Goal: Task Accomplishment & Management: Manage account settings

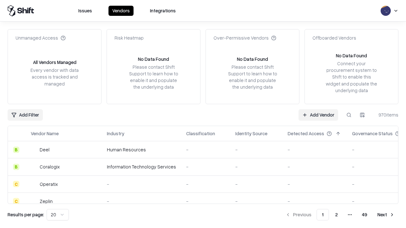
click at [318, 115] on link "Add Vendor" at bounding box center [319, 114] width 40 height 11
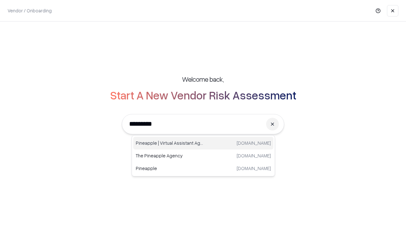
click at [203, 143] on div "Pineapple | Virtual Assistant Agency [DOMAIN_NAME]" at bounding box center [203, 143] width 140 height 13
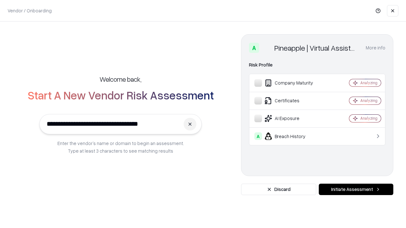
type input "**********"
click at [356, 190] on button "Initiate Assessment" at bounding box center [356, 189] width 75 height 11
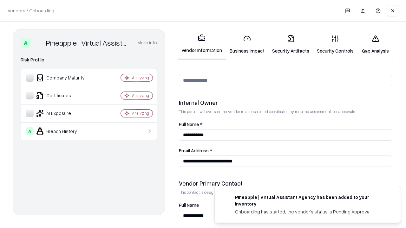
scroll to position [329, 0]
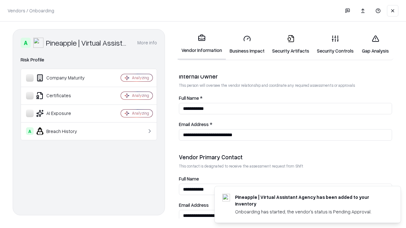
click at [291, 44] on link "Security Artifacts" at bounding box center [290, 45] width 45 height 30
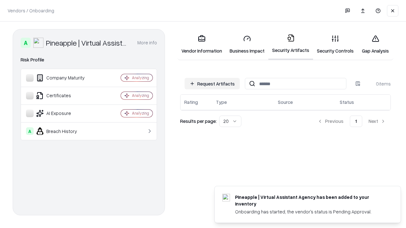
click at [212, 84] on button "Request Artifacts" at bounding box center [212, 83] width 55 height 11
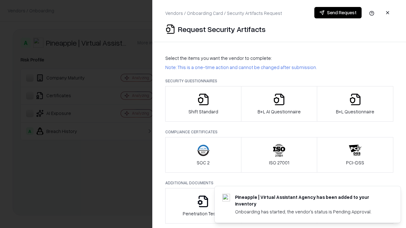
click at [355, 104] on icon "button" at bounding box center [355, 99] width 13 height 13
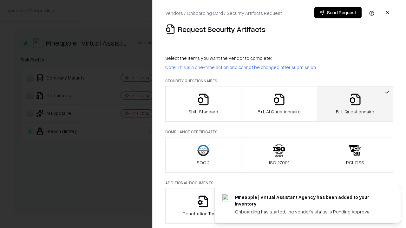
click at [279, 104] on icon "button" at bounding box center [279, 99] width 13 height 13
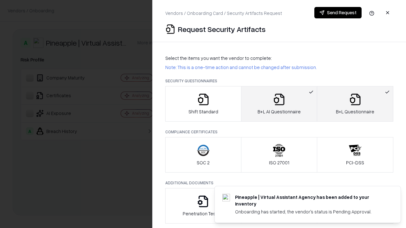
click at [338, 13] on button "Send Request" at bounding box center [337, 12] width 47 height 11
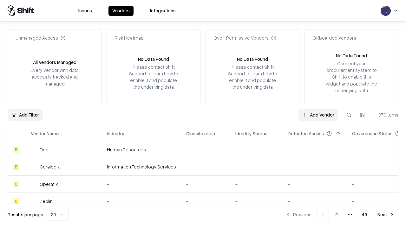
click at [349, 115] on button at bounding box center [348, 114] width 11 height 11
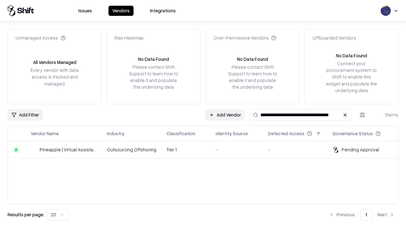
type input "**********"
click at [207, 150] on td "Tier 1" at bounding box center [186, 150] width 49 height 17
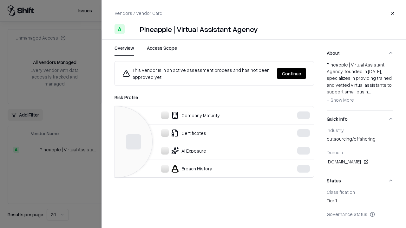
click at [314, 74] on div "This vendor is in an active assessment process and has not been approved yet. C…" at bounding box center [214, 74] width 199 height 14
click at [292, 74] on button "Continue" at bounding box center [291, 73] width 29 height 11
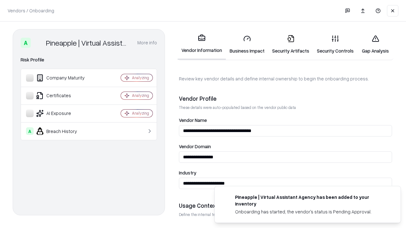
click at [291, 44] on link "Security Artifacts" at bounding box center [290, 45] width 45 height 30
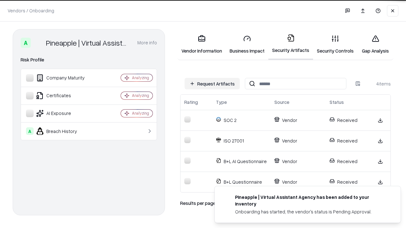
click at [375, 44] on link "Gap Analysis" at bounding box center [376, 45] width 36 height 30
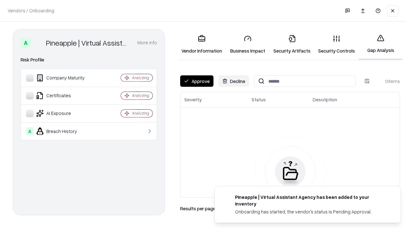
click at [197, 81] on button "Approve" at bounding box center [196, 81] width 33 height 11
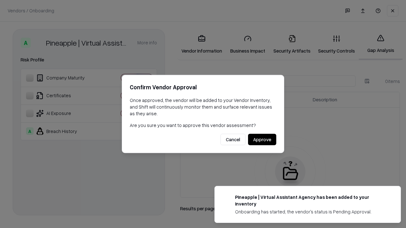
click at [262, 140] on button "Approve" at bounding box center [262, 139] width 28 height 11
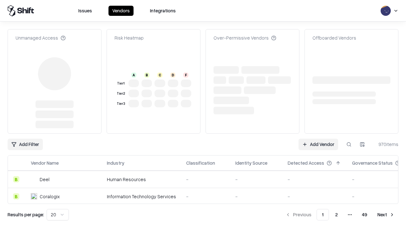
type input "**********"
click at [318, 139] on link "Add Vendor" at bounding box center [319, 144] width 40 height 11
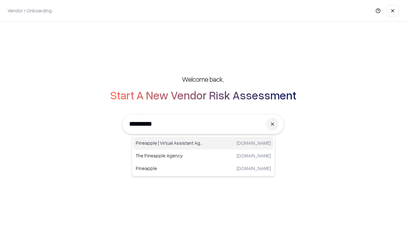
click at [203, 143] on div "Pineapple | Virtual Assistant Agency [DOMAIN_NAME]" at bounding box center [203, 143] width 140 height 13
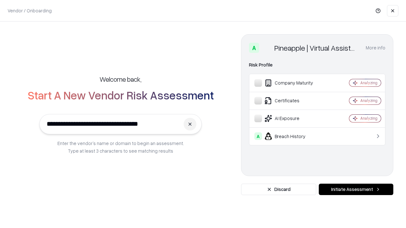
type input "**********"
click at [356, 190] on button "Initiate Assessment" at bounding box center [356, 189] width 75 height 11
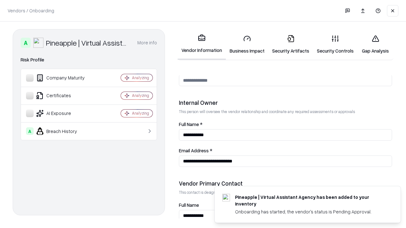
scroll to position [329, 0]
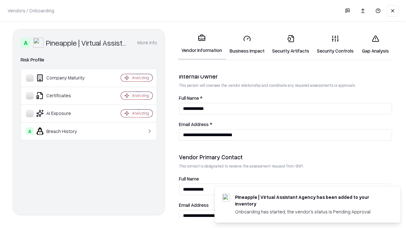
click at [375, 44] on link "Gap Analysis" at bounding box center [376, 45] width 36 height 30
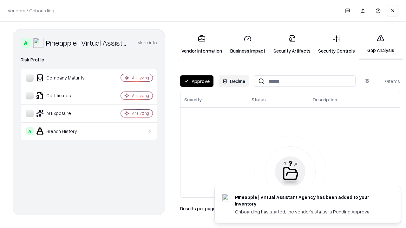
click at [197, 81] on button "Approve" at bounding box center [196, 81] width 33 height 11
